Goal: Information Seeking & Learning: Learn about a topic

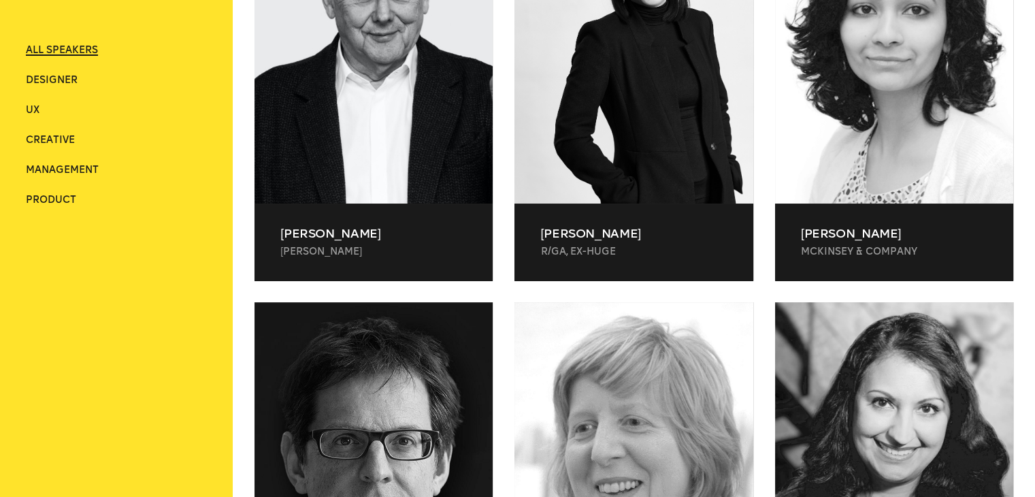
scroll to position [544, 0]
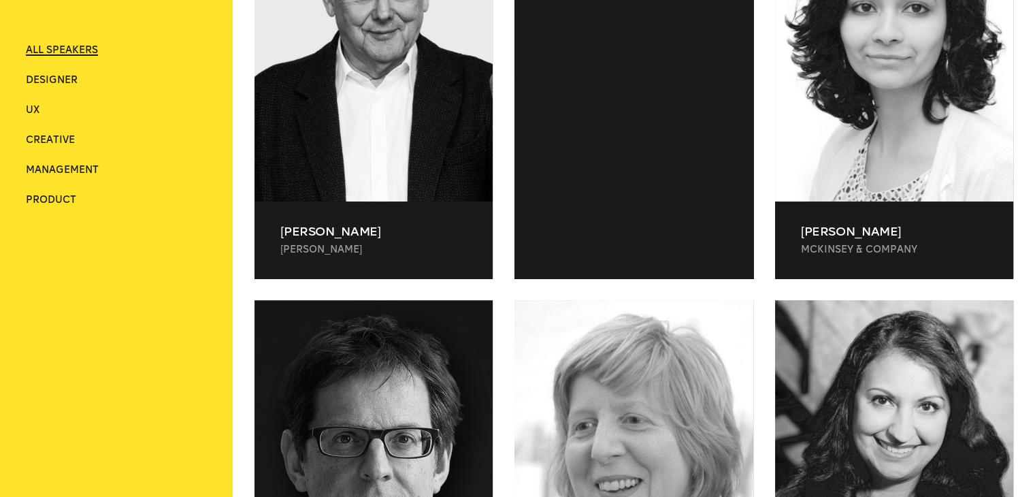
click at [555, 159] on div at bounding box center [634, 118] width 238 height 276
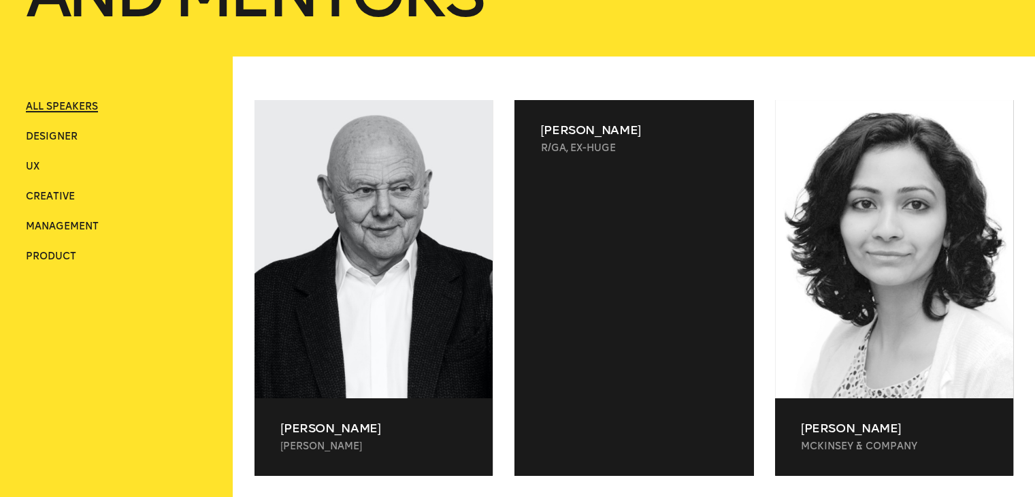
scroll to position [340, 0]
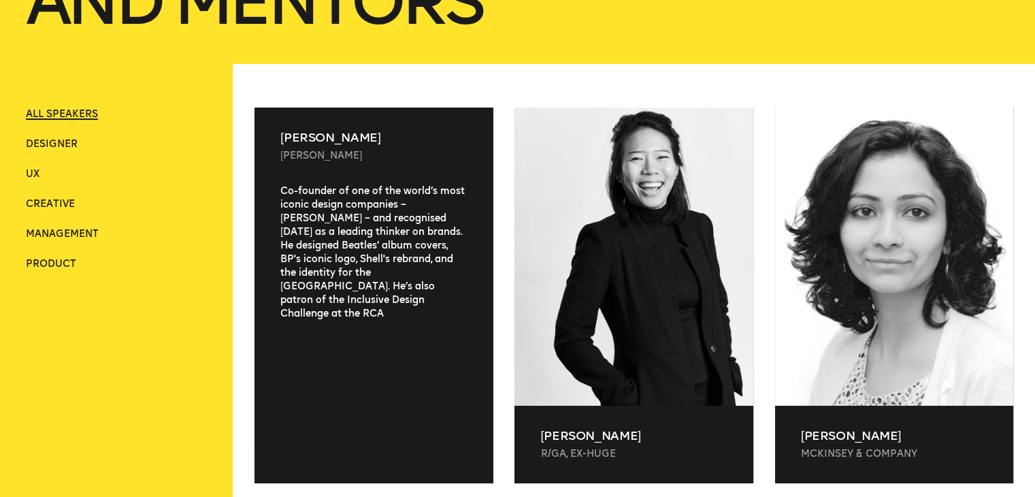
click at [344, 225] on div "Co-founder of one of the world’s most iconic design companies – Wolff Olins – a…" at bounding box center [374, 322] width 238 height 276
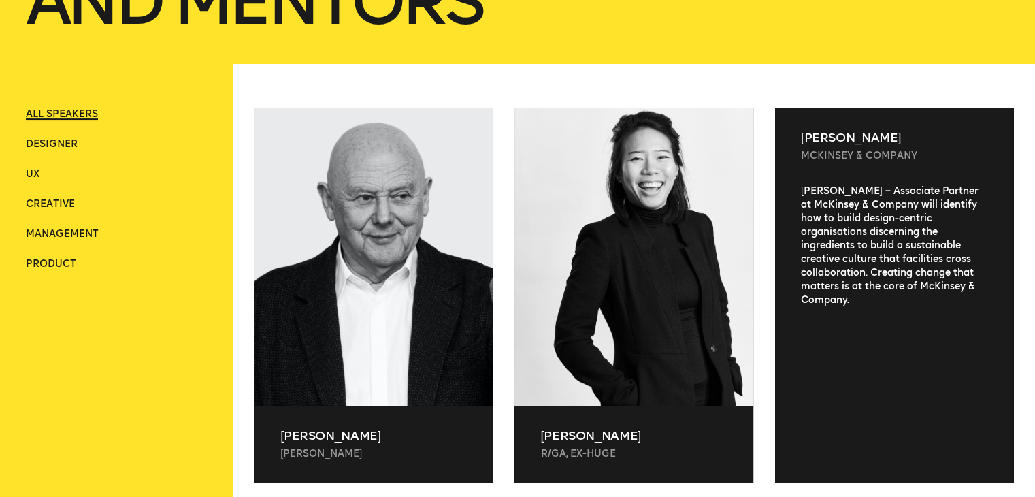
click at [830, 144] on p "Niharika Hariharan" at bounding box center [894, 137] width 186 height 16
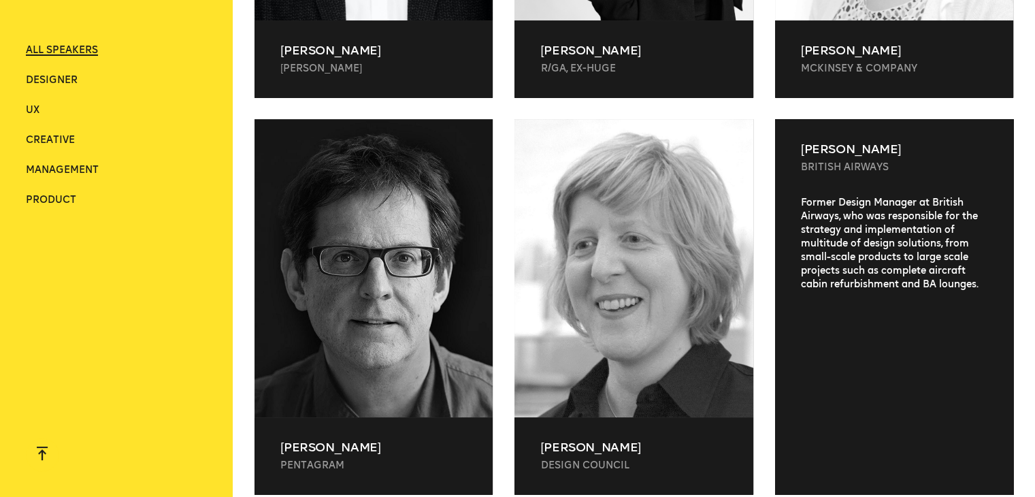
scroll to position [817, 0]
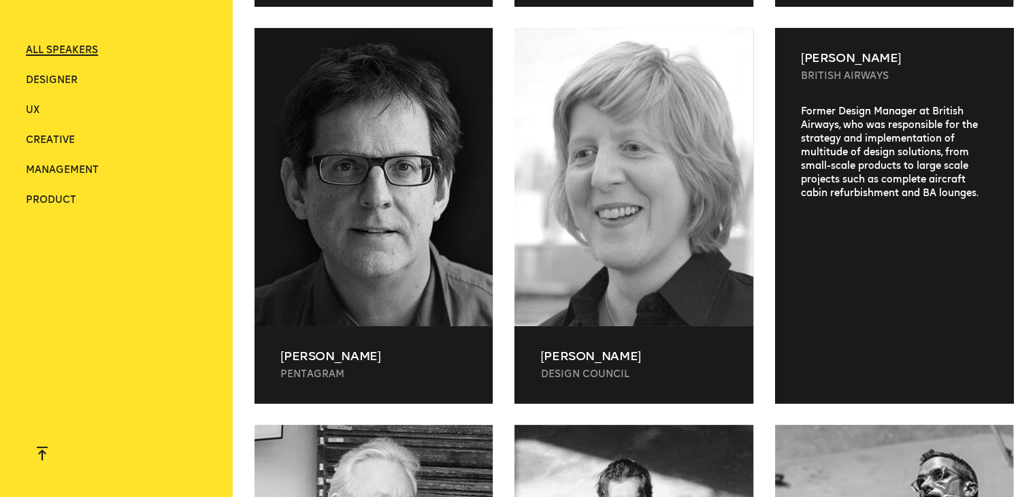
click at [881, 264] on div "Former Design Manager at British Airways, who was responsible for the strategy …" at bounding box center [894, 243] width 238 height 276
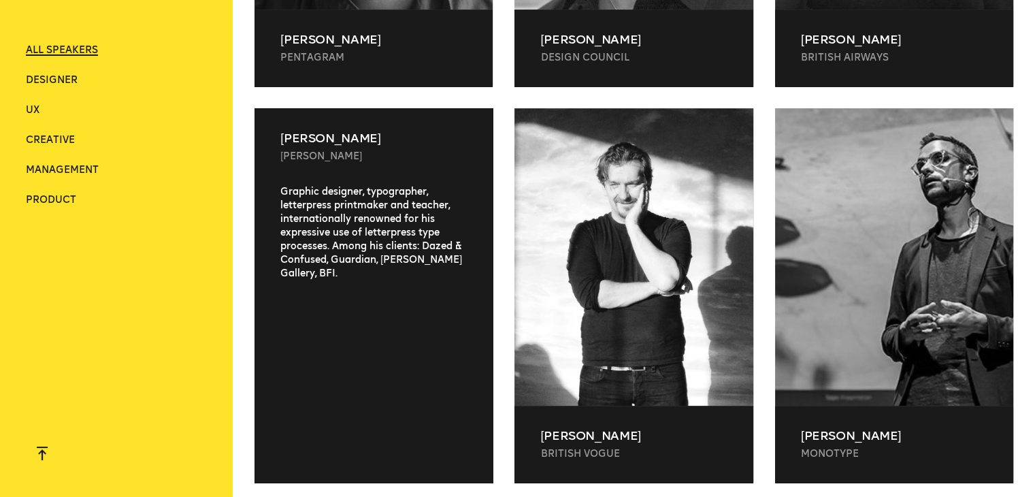
scroll to position [1157, 0]
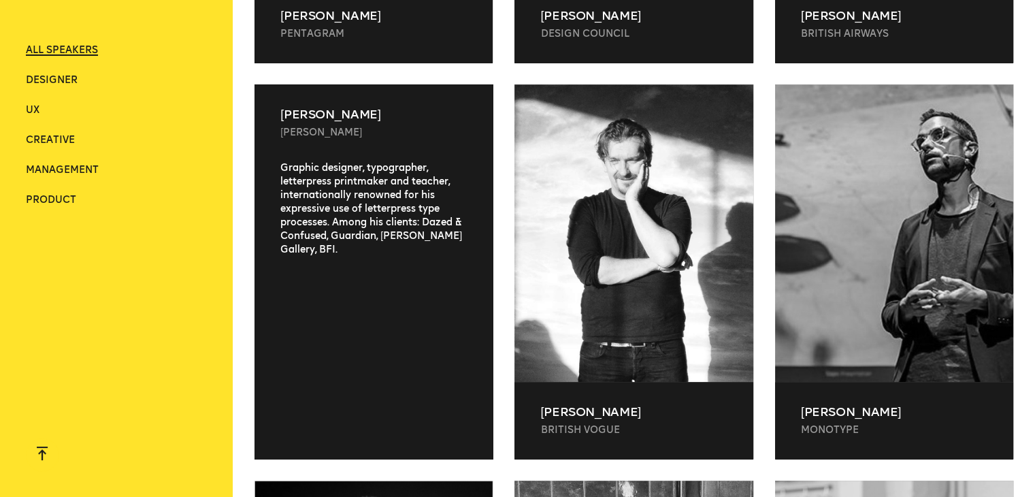
click at [313, 112] on p "Alan Kitching" at bounding box center [373, 114] width 186 height 16
click at [365, 169] on div "Graphic designer, typographer, letterpress printmaker and teacher, internationa…" at bounding box center [374, 299] width 238 height 276
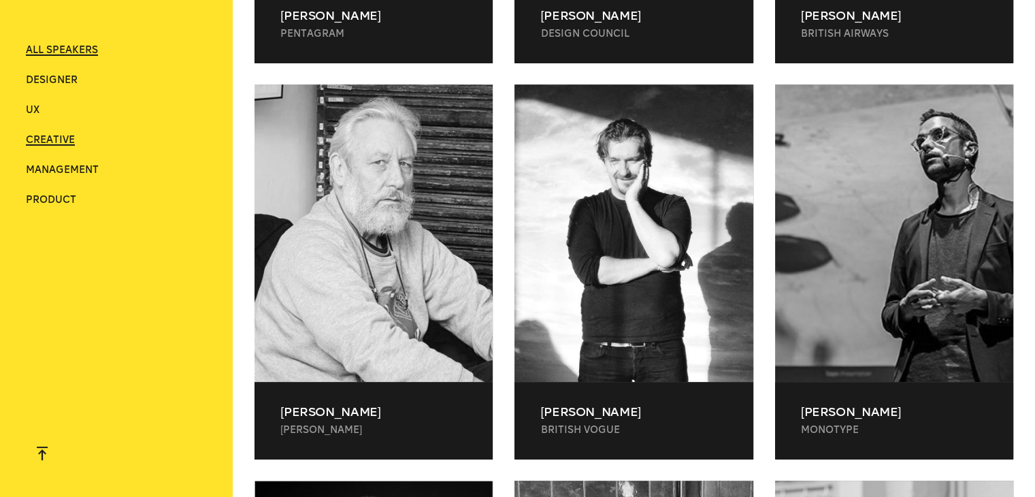
click at [33, 142] on span "Creative" at bounding box center [50, 140] width 49 height 12
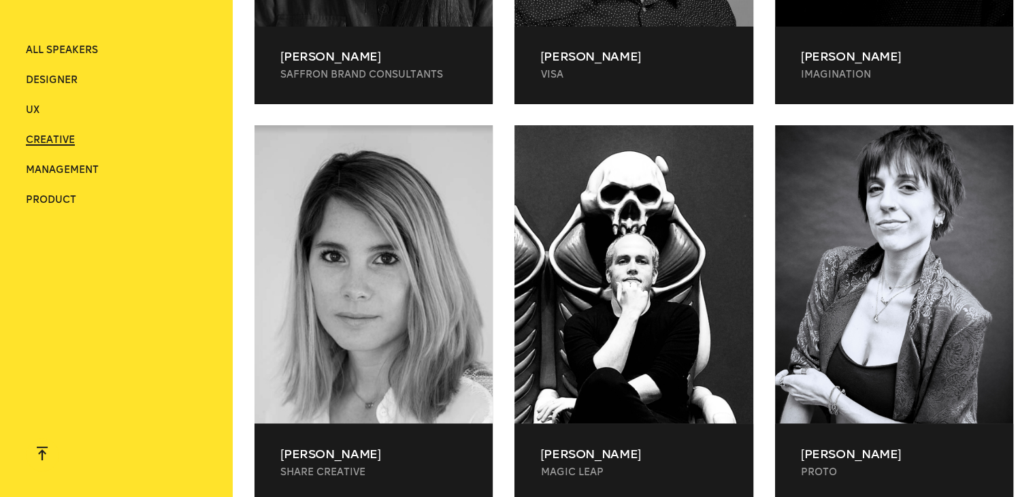
scroll to position [2446, 0]
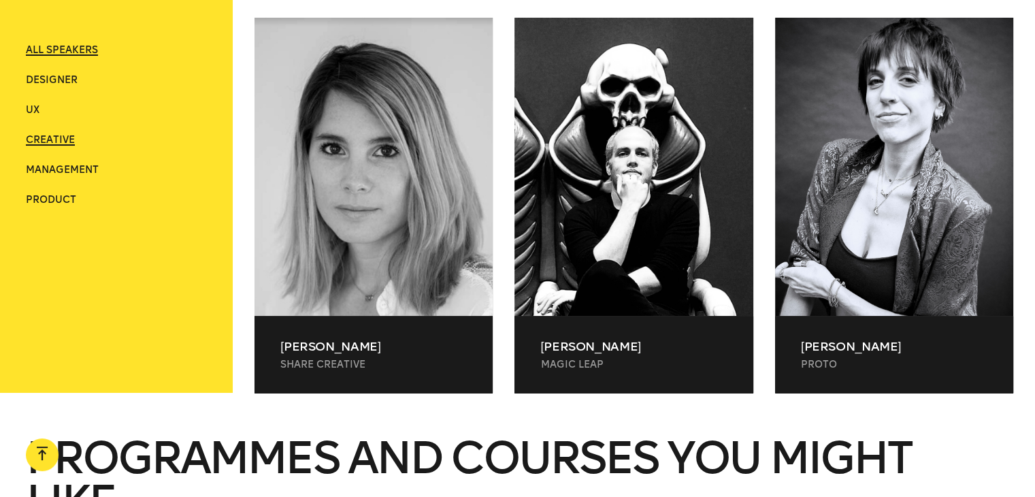
click at [68, 54] on span "ALL SPEAKERS" at bounding box center [62, 50] width 72 height 12
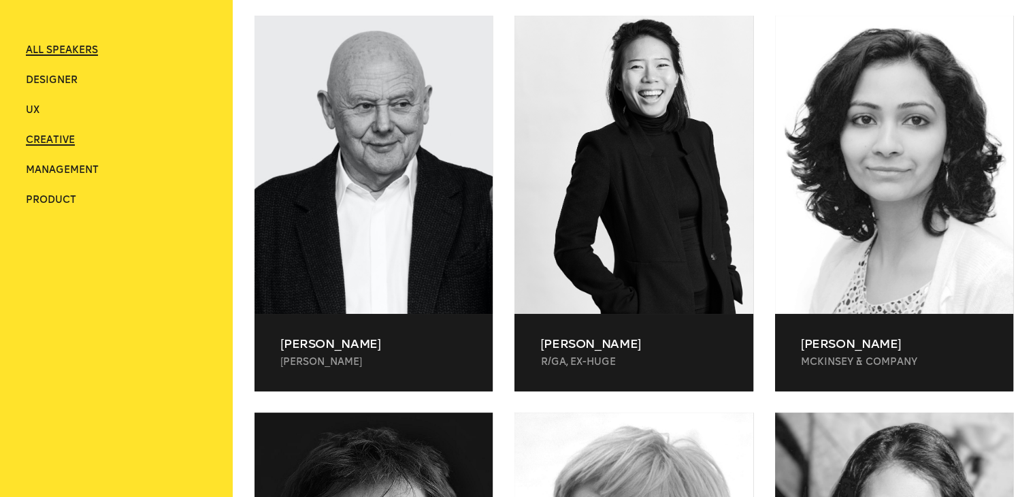
scroll to position [404, 0]
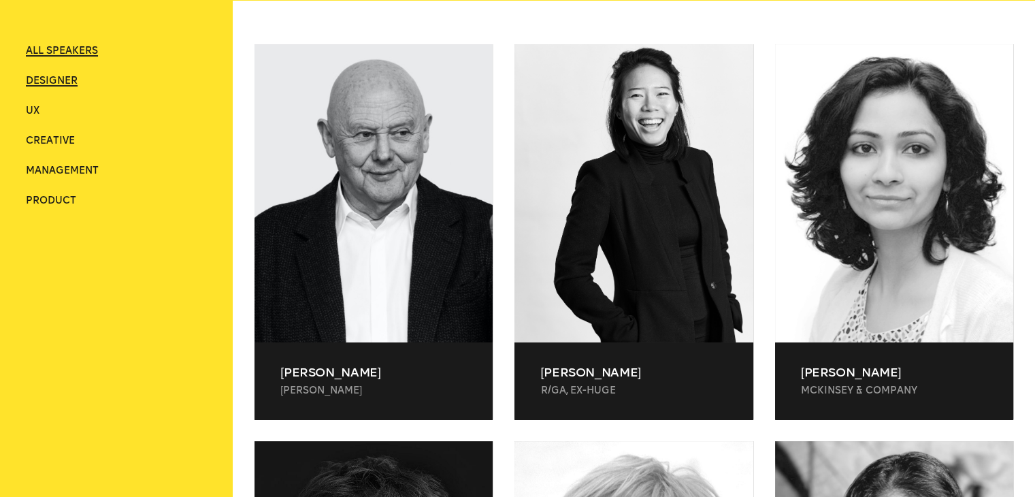
click at [59, 75] on span "Designer" at bounding box center [52, 81] width 52 height 12
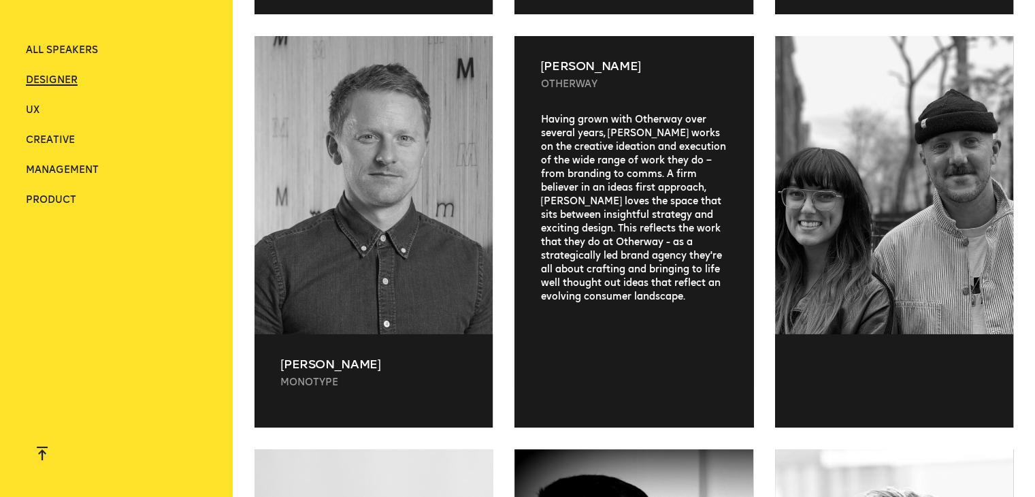
scroll to position [64, 0]
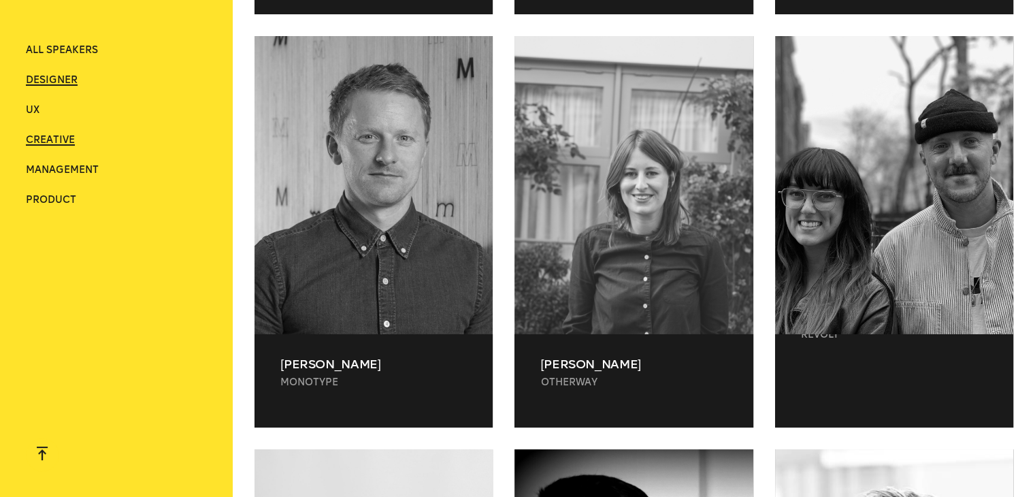
click at [44, 135] on span "Creative" at bounding box center [50, 140] width 49 height 12
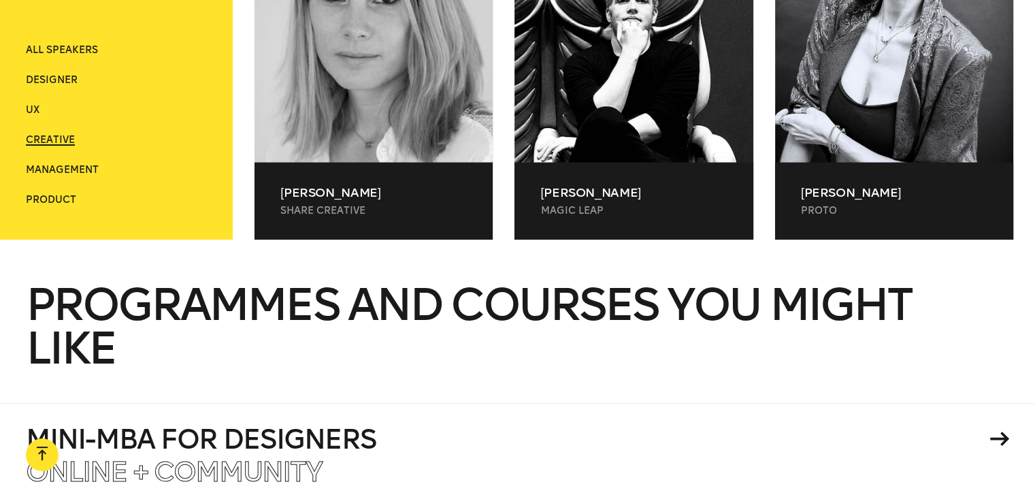
scroll to position [2378, 0]
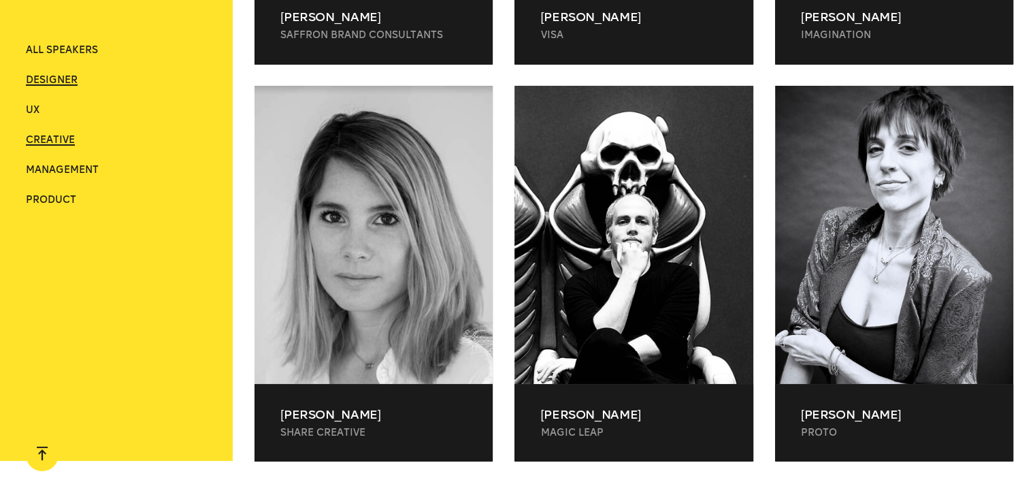
click at [43, 78] on span "Designer" at bounding box center [52, 80] width 52 height 12
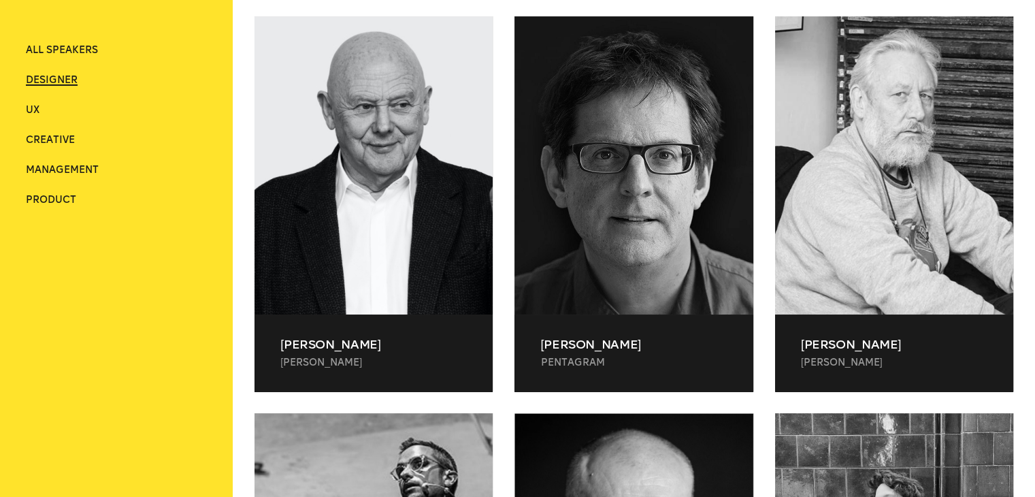
scroll to position [408, 0]
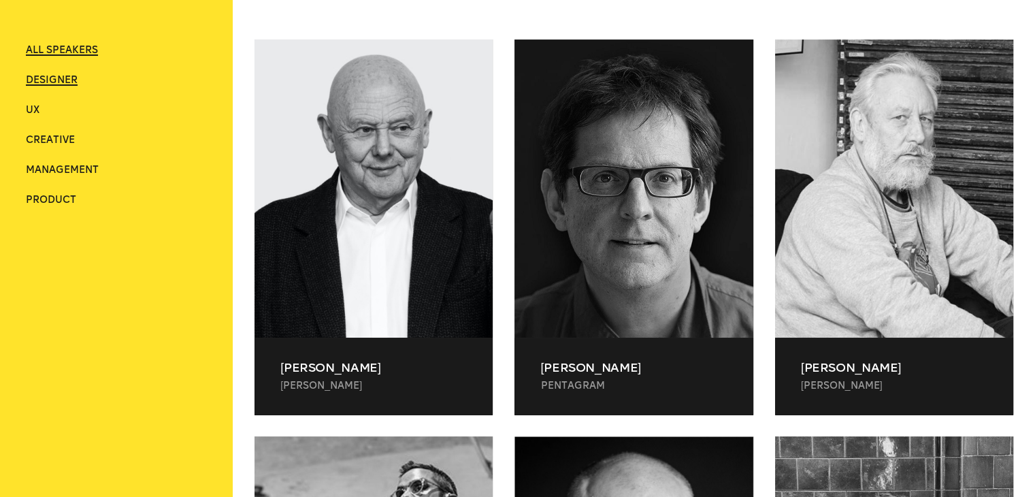
click at [65, 50] on span "ALL SPEAKERS" at bounding box center [62, 50] width 72 height 12
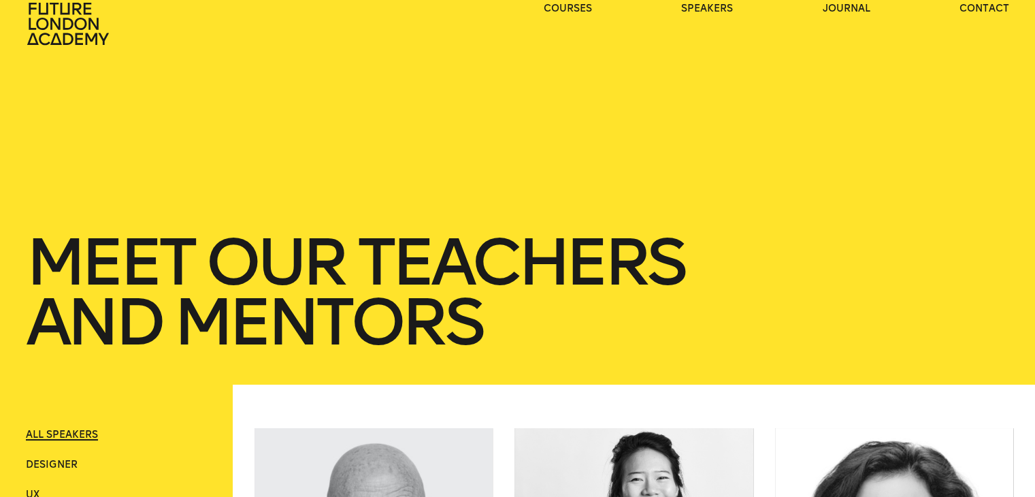
scroll to position [0, 0]
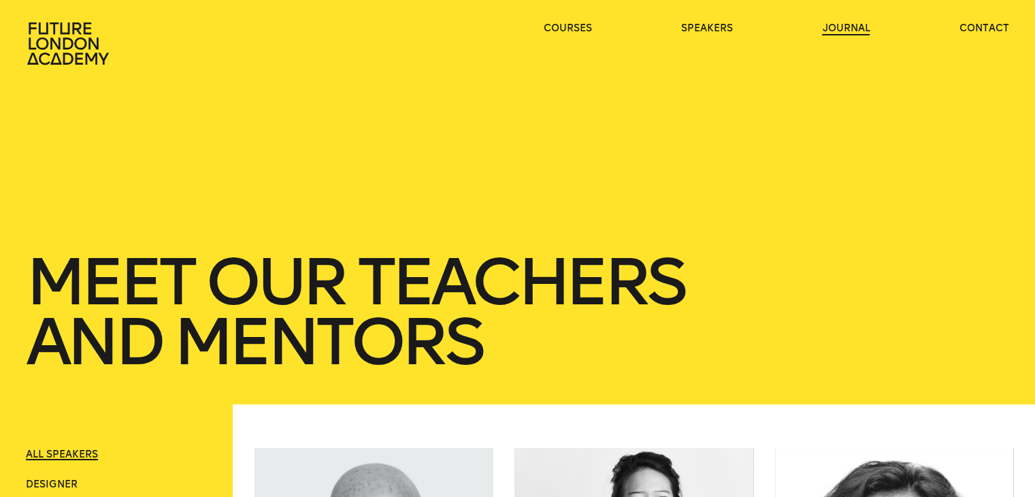
click at [834, 29] on link "journal" at bounding box center [846, 29] width 48 height 14
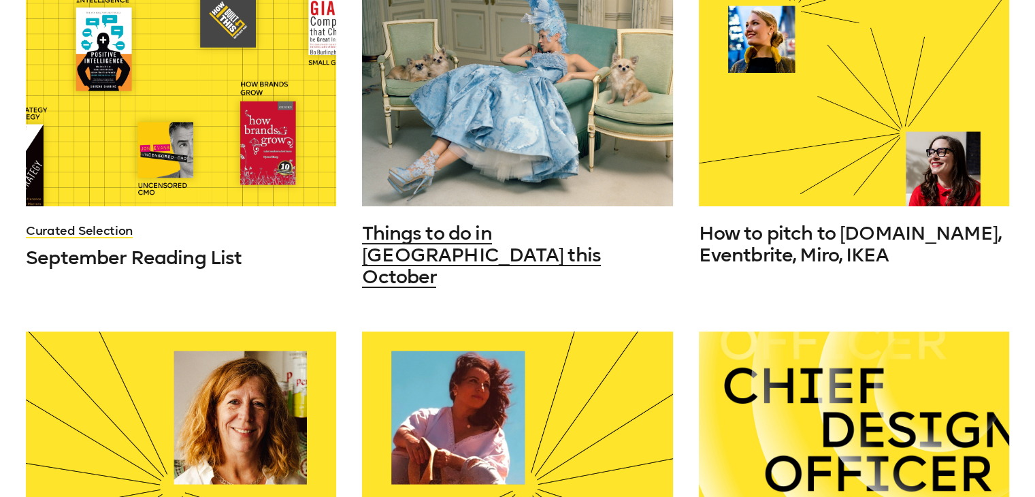
scroll to position [476, 0]
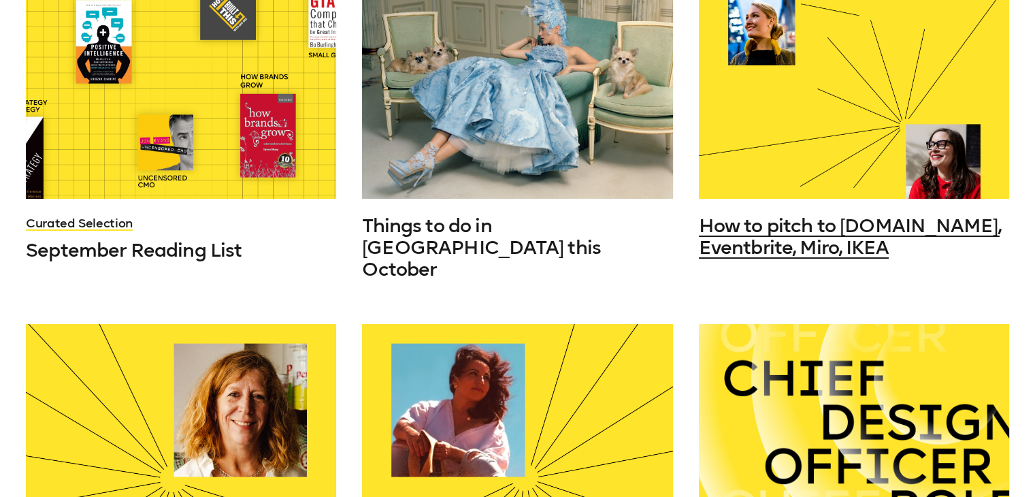
click at [763, 258] on span "How to pitch to Booking.com, Eventbrite, Miro, IKEA" at bounding box center [849, 236] width 301 height 44
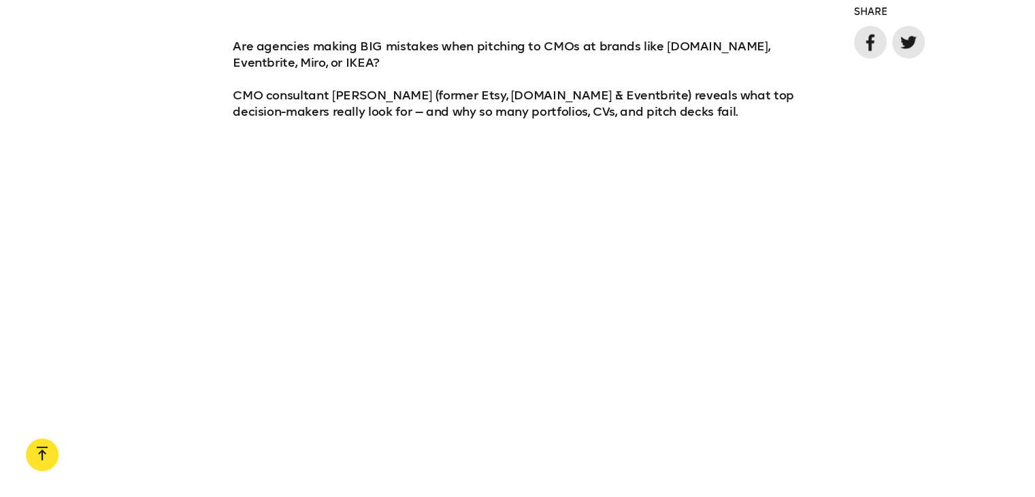
scroll to position [953, 0]
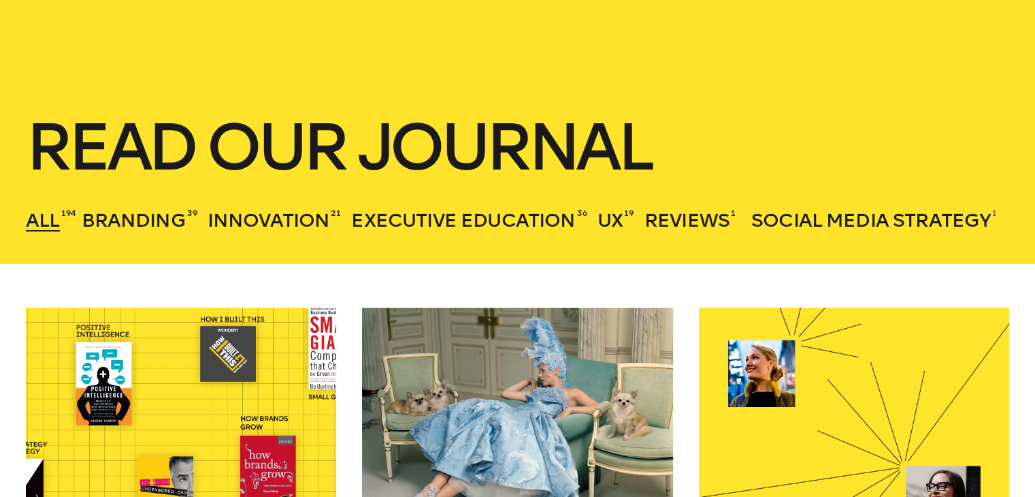
scroll to position [136, 0]
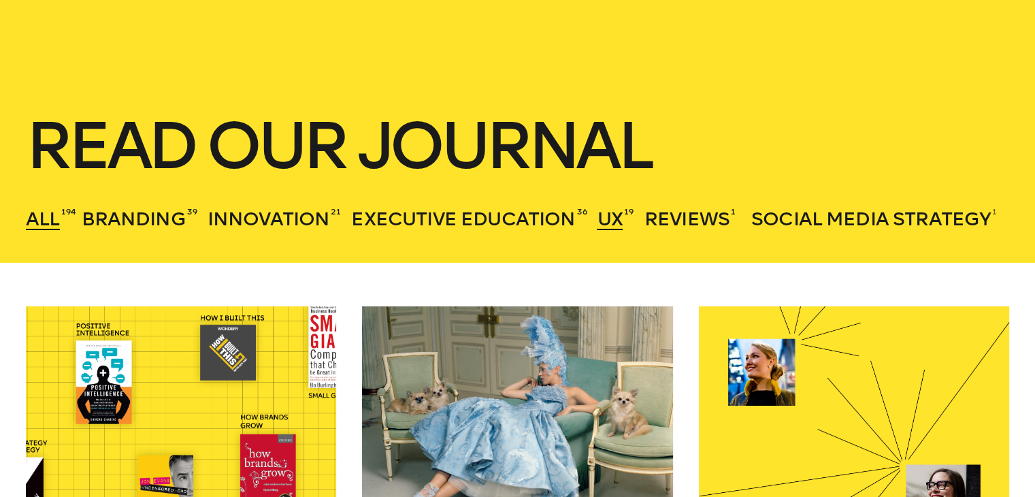
click at [600, 215] on span "UX" at bounding box center [609, 219] width 25 height 22
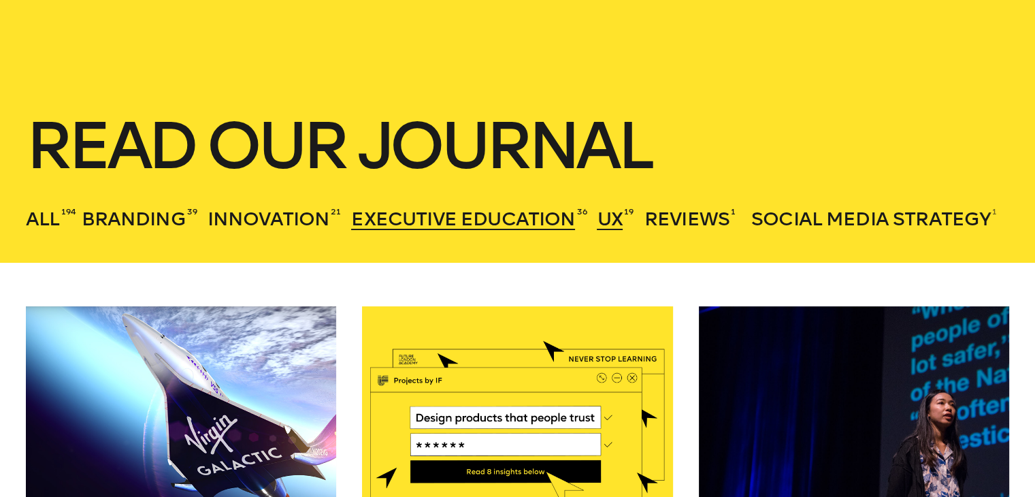
click at [460, 216] on span "Executive Education" at bounding box center [463, 219] width 224 height 22
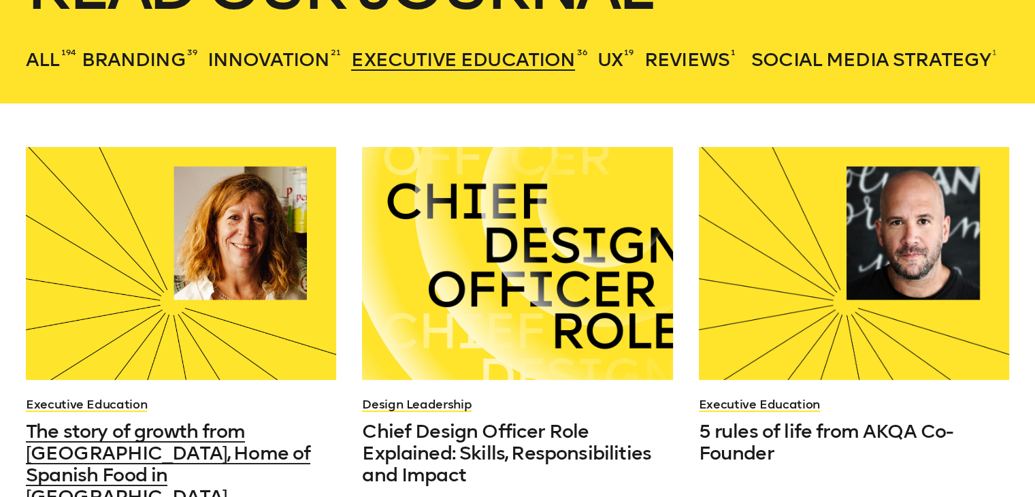
scroll to position [272, 0]
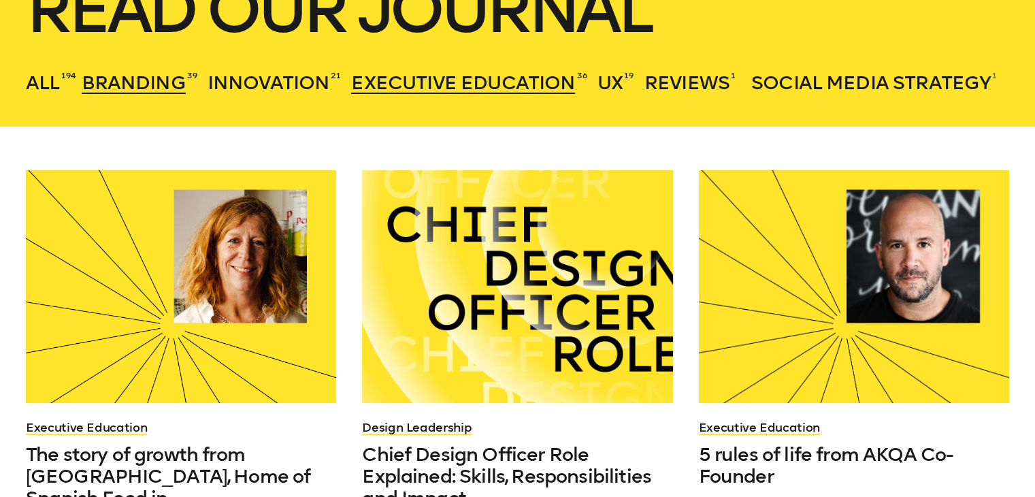
click at [137, 89] on span "Branding" at bounding box center [134, 82] width 104 height 22
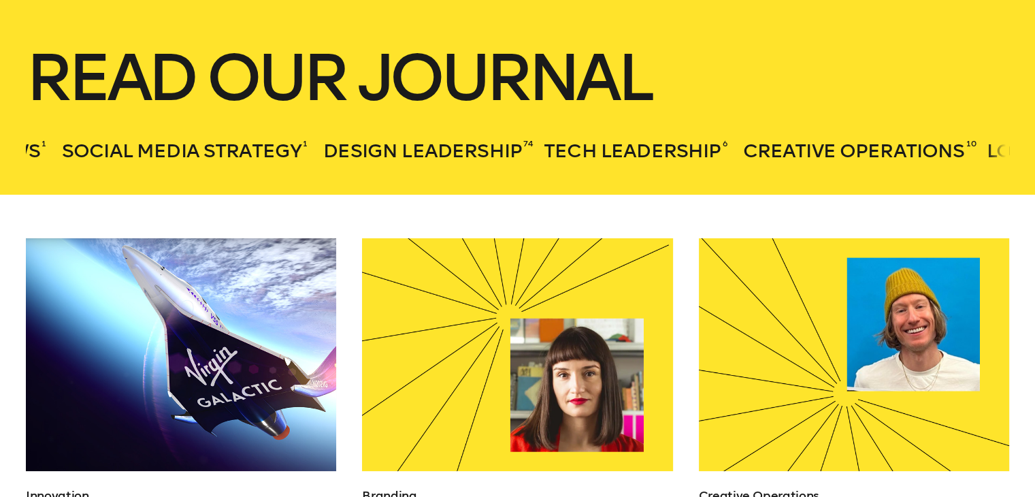
scroll to position [0, 541]
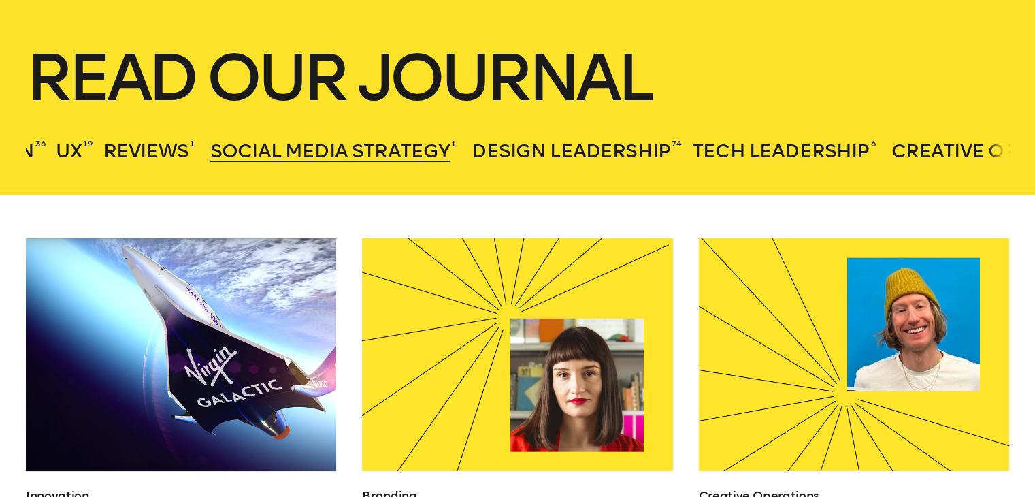
click at [291, 152] on span "Social Media Strategy" at bounding box center [330, 151] width 240 height 22
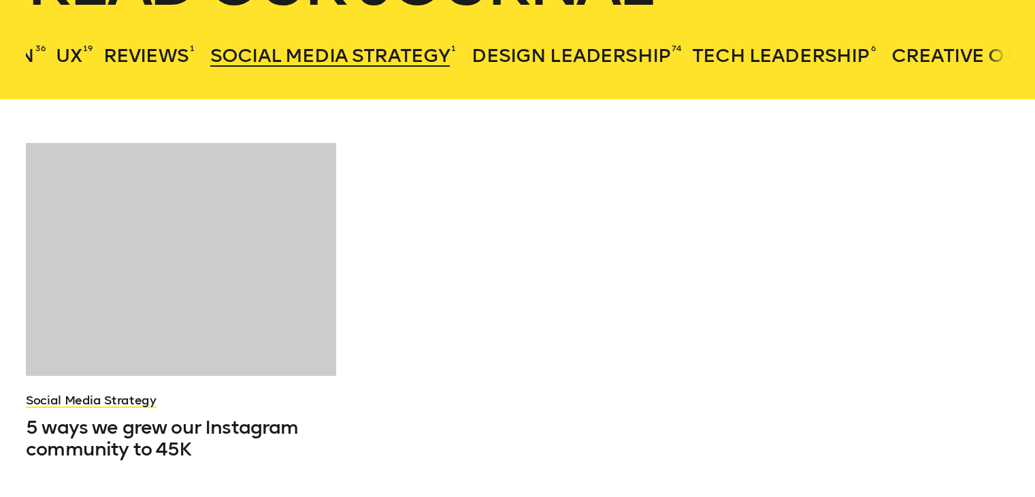
scroll to position [408, 0]
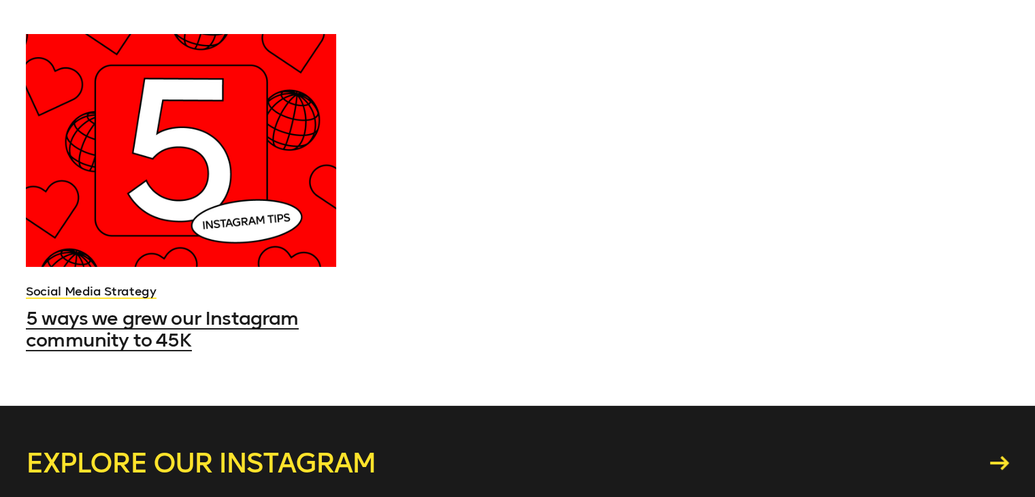
click at [261, 351] on h3 "5 ways we grew our Instagram community to 45K" at bounding box center [181, 330] width 310 height 44
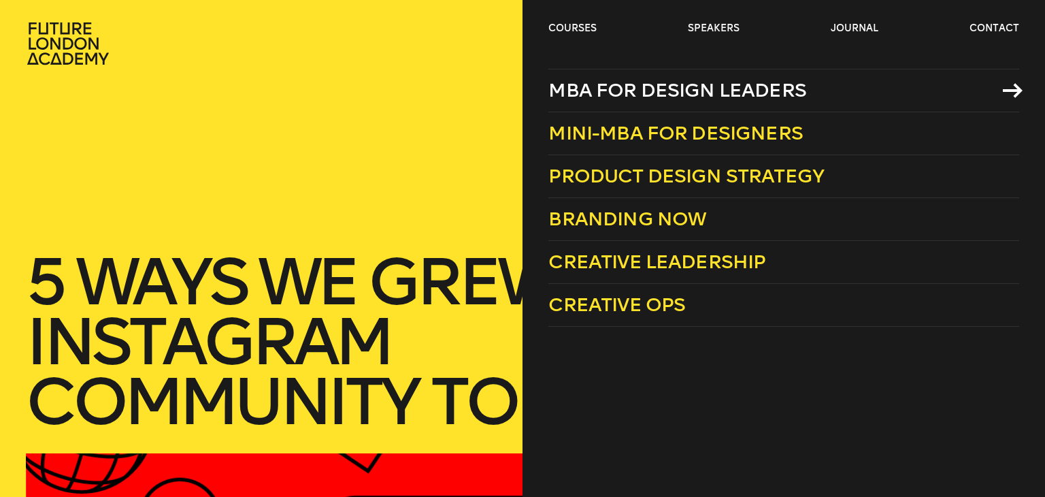
click at [610, 104] on link "MBA for Design Leaders" at bounding box center [784, 91] width 470 height 44
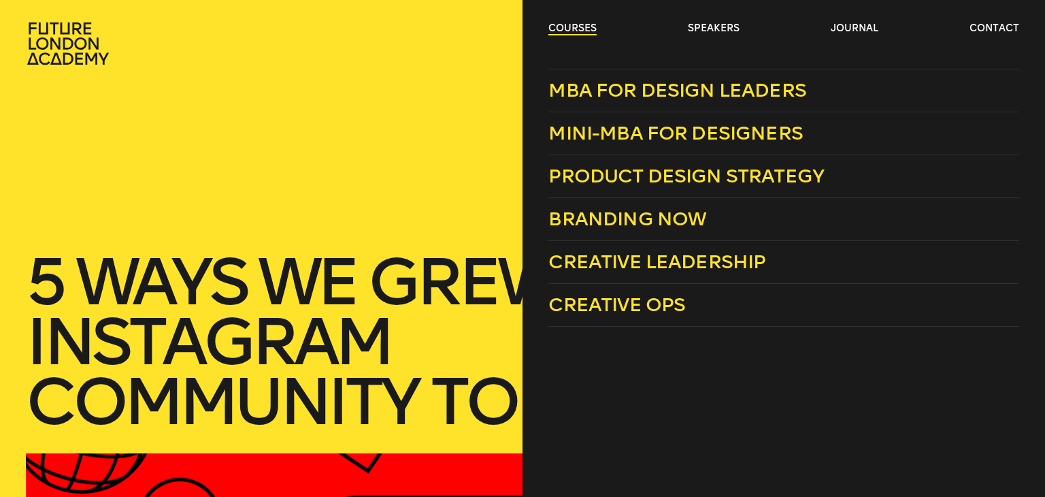
click at [561, 30] on link "courses" at bounding box center [573, 29] width 48 height 14
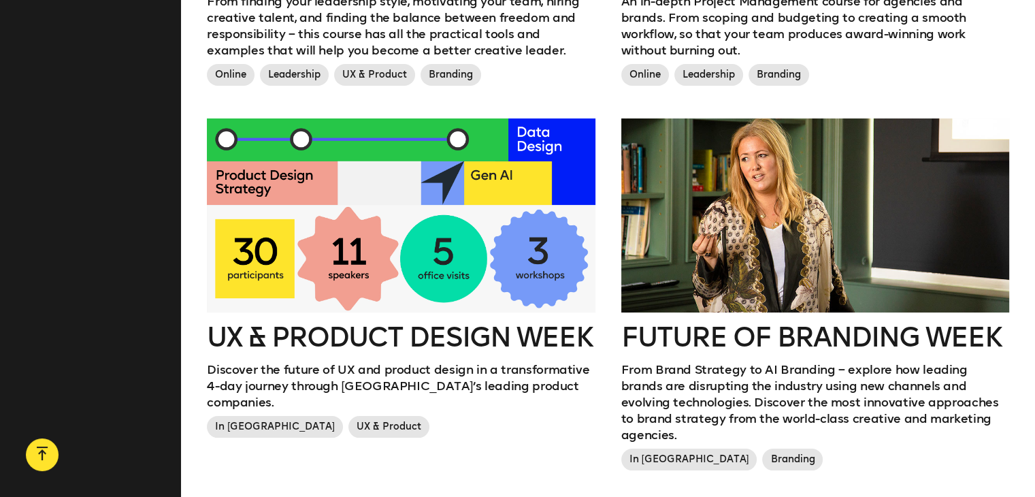
scroll to position [1565, 0]
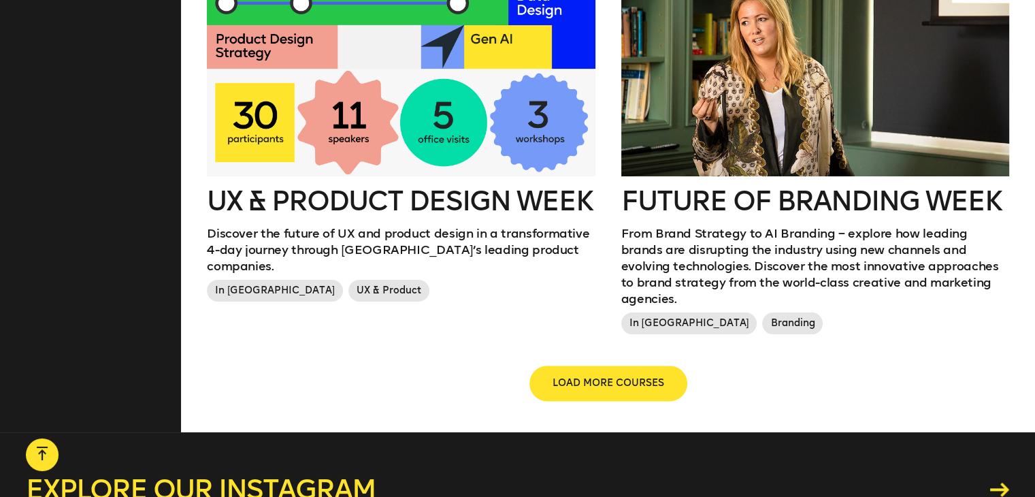
click at [642, 367] on button "LOAD MORE COURSES" at bounding box center [608, 383] width 155 height 33
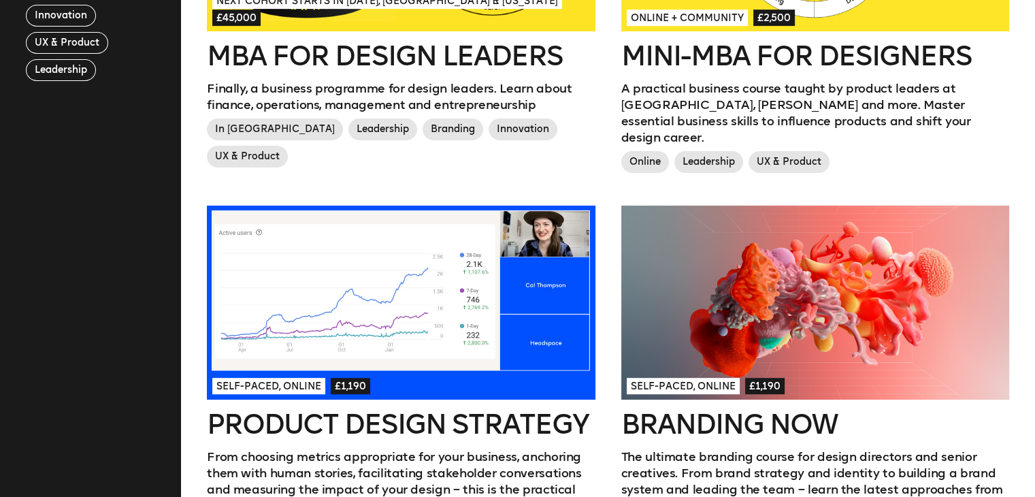
scroll to position [408, 0]
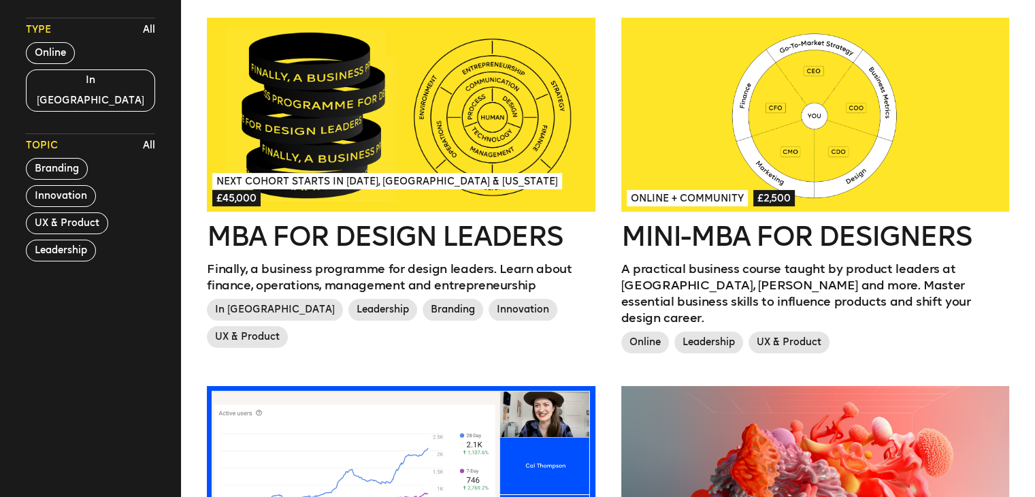
click at [693, 401] on div at bounding box center [815, 483] width 388 height 194
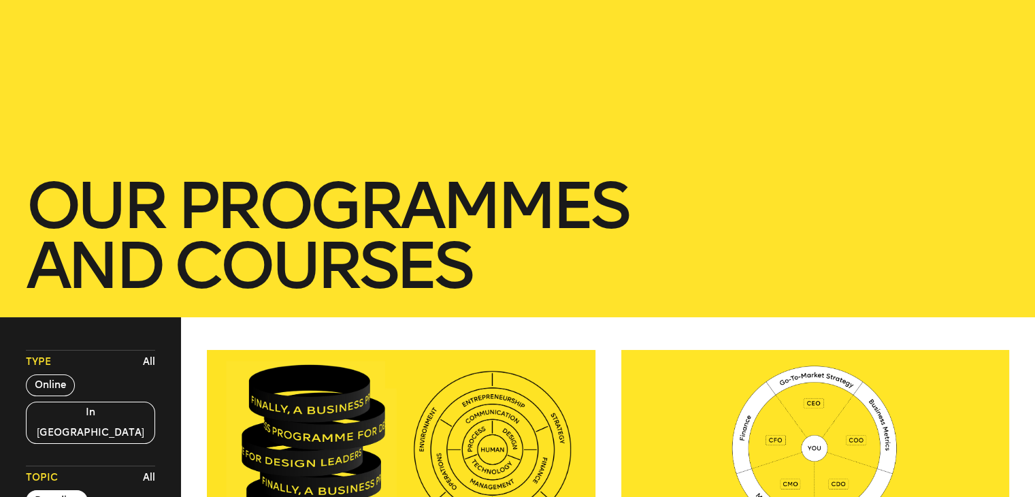
scroll to position [0, 0]
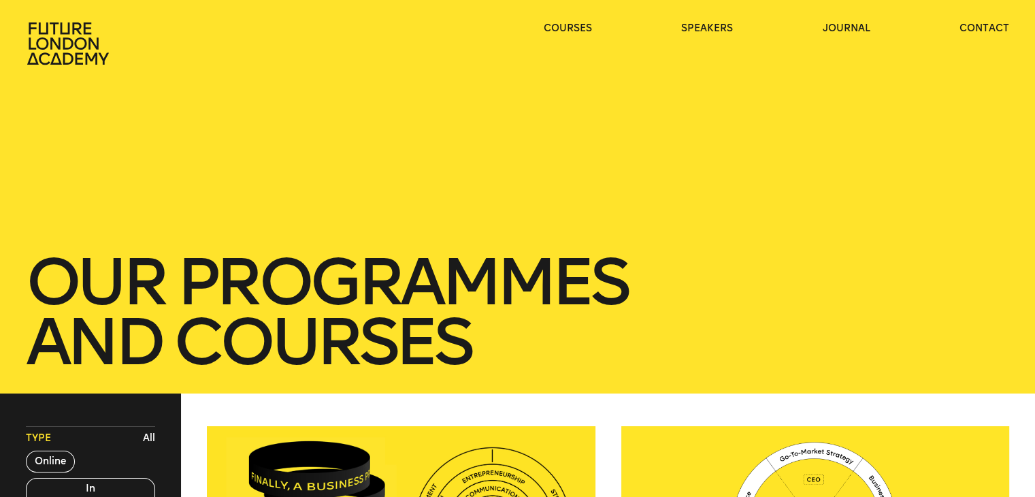
click at [54, 37] on icon at bounding box center [69, 44] width 87 height 44
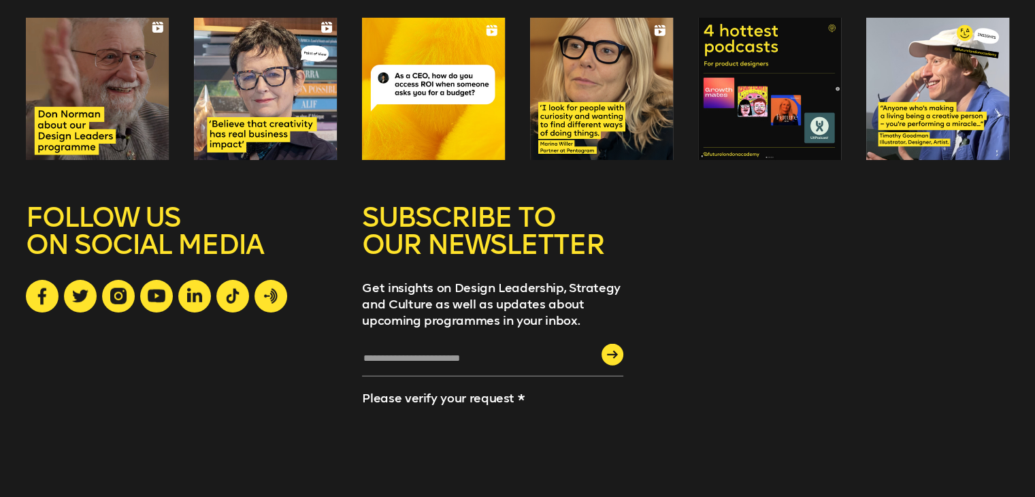
scroll to position [3780, 0]
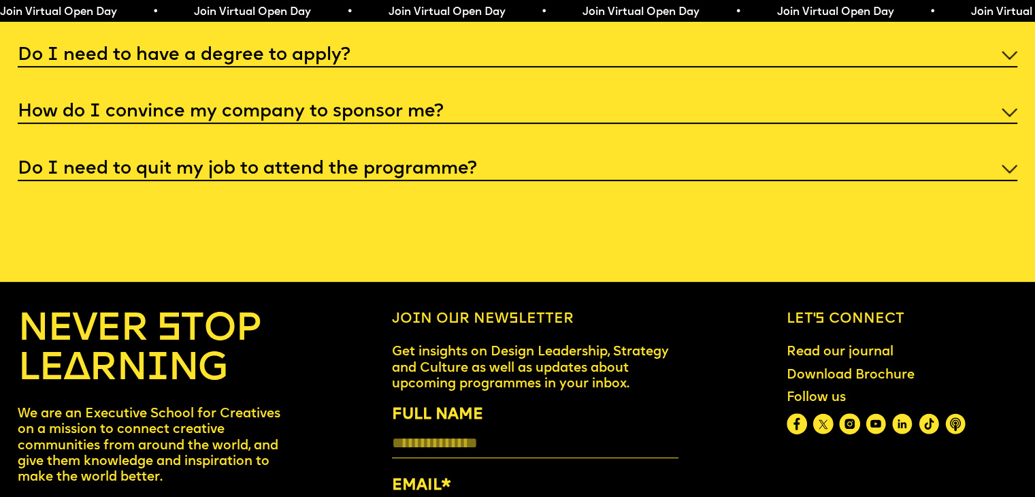
scroll to position [5649, 0]
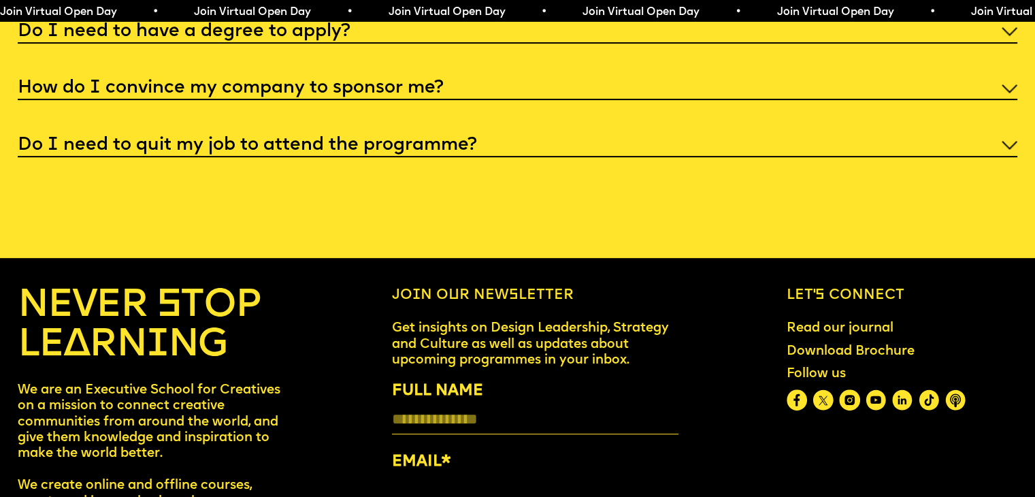
click at [555, 101] on div "How do I convince my company to sponsor me?" at bounding box center [517, 88] width 999 height 26
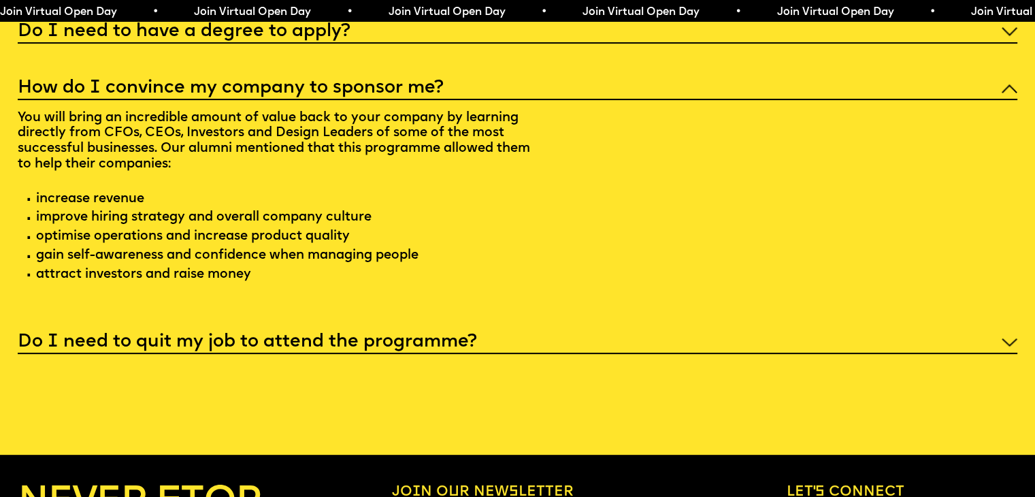
click at [529, 44] on div "Do I need to have a degree to apply?" at bounding box center [517, 31] width 999 height 26
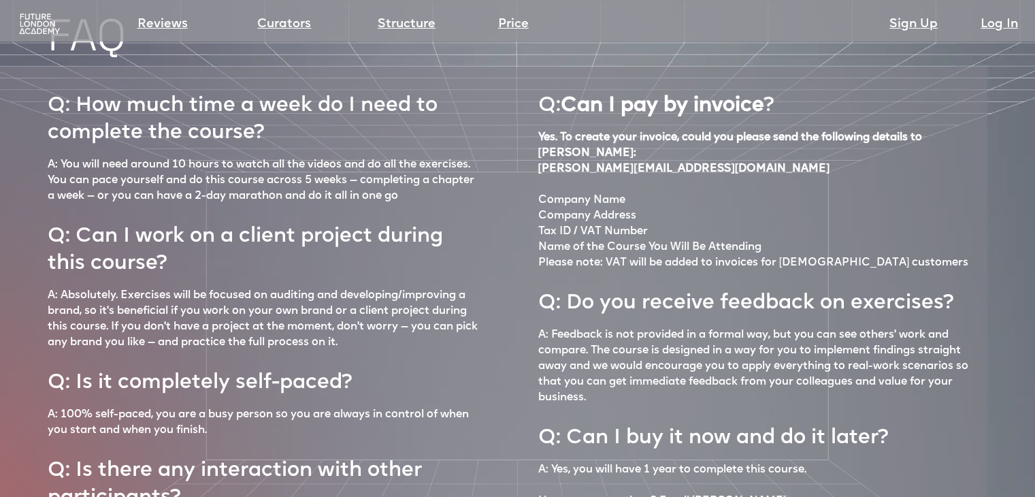
scroll to position [5649, 0]
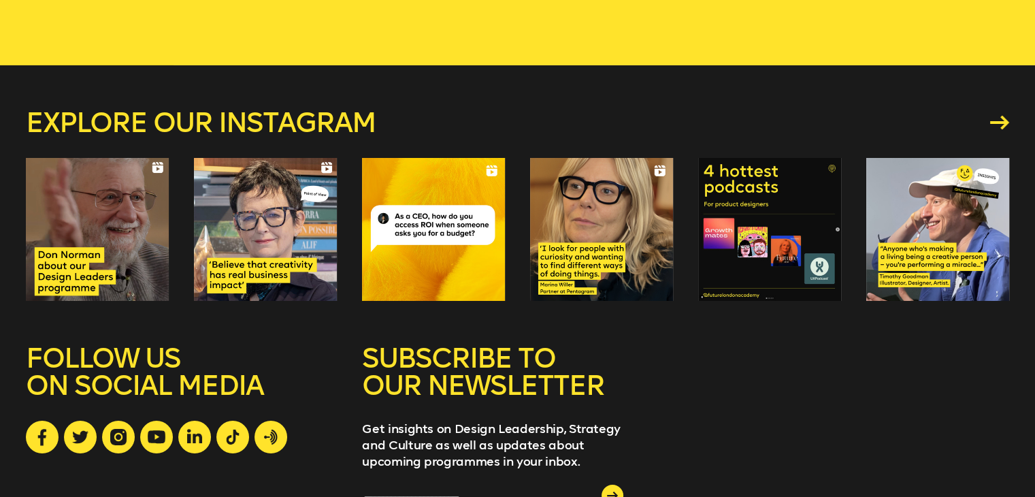
scroll to position [10194, 0]
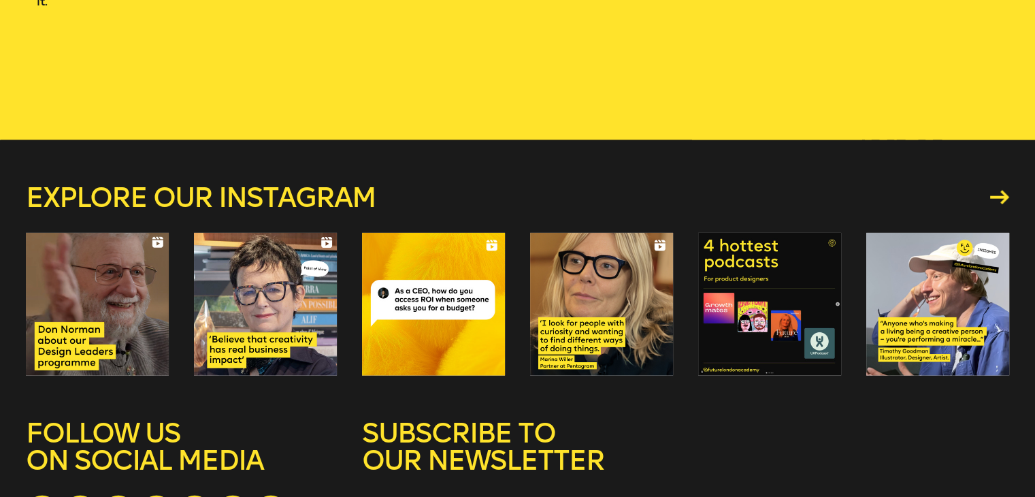
scroll to position [8439, 0]
